Goal: Task Accomplishment & Management: Manage account settings

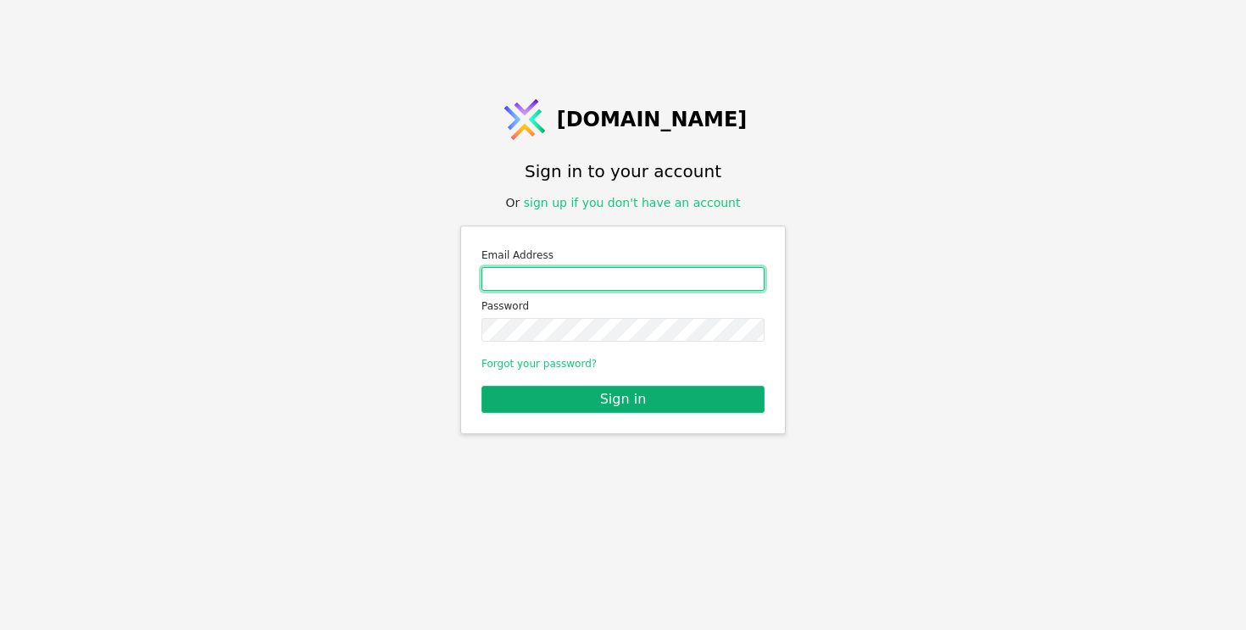
type input "[EMAIL_ADDRESS][PERSON_NAME][DOMAIN_NAME]"
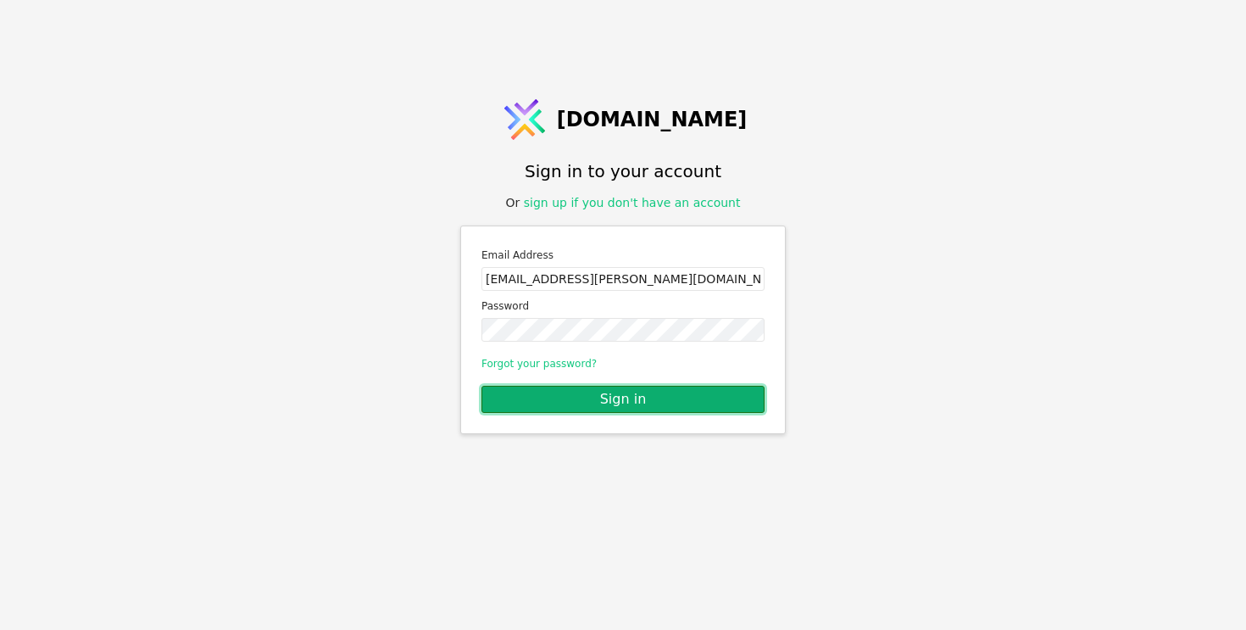
click at [550, 392] on button "Sign in" at bounding box center [622, 399] width 283 height 27
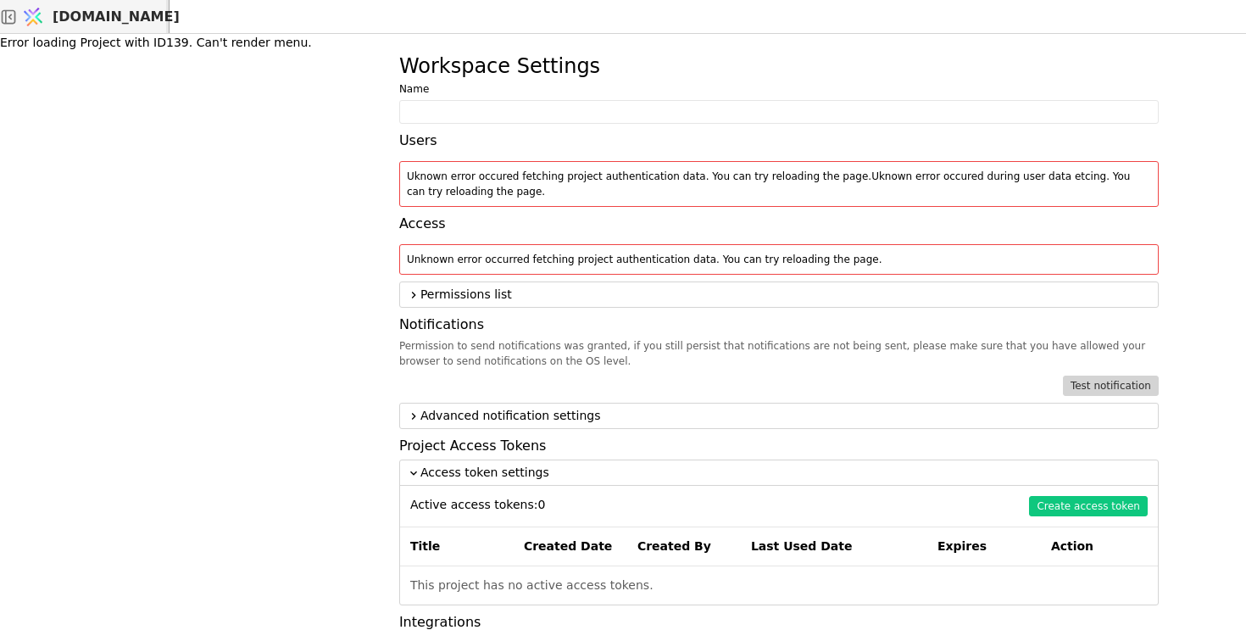
type input "Community Selfhelp"
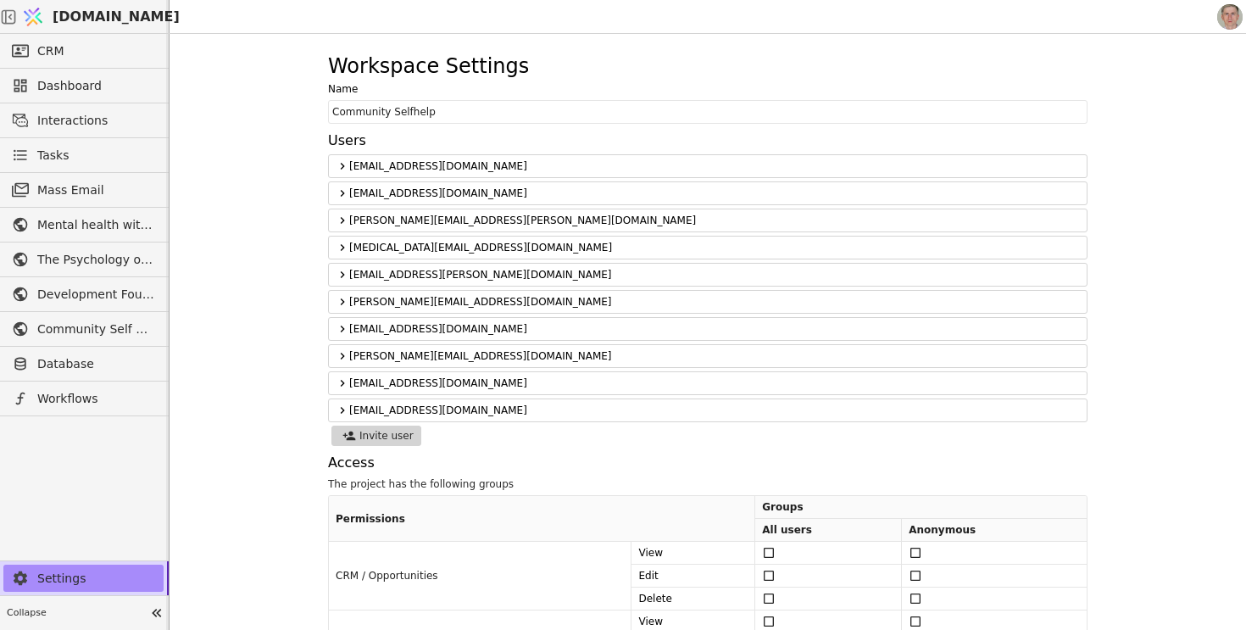
click at [654, 11] on div at bounding box center [692, 16] width 1044 height 33
